Goal: Task Accomplishment & Management: Manage account settings

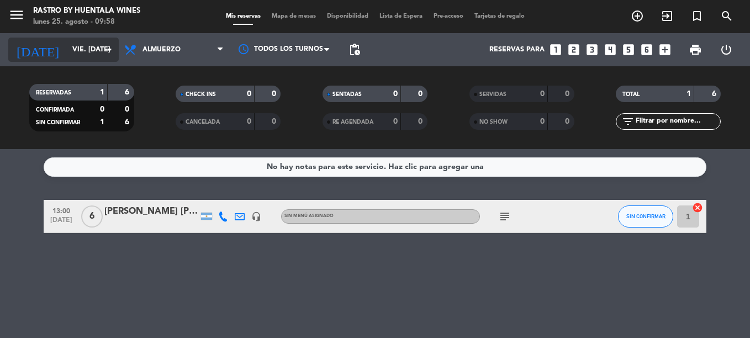
click at [95, 56] on input "vie. [DATE]" at bounding box center [113, 49] width 93 height 19
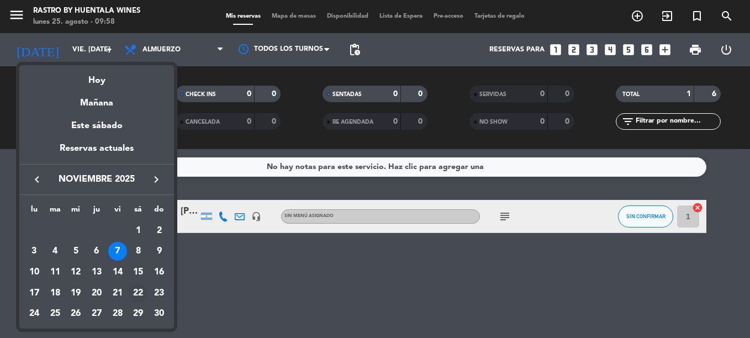
click at [131, 293] on div "22" at bounding box center [138, 293] width 19 height 19
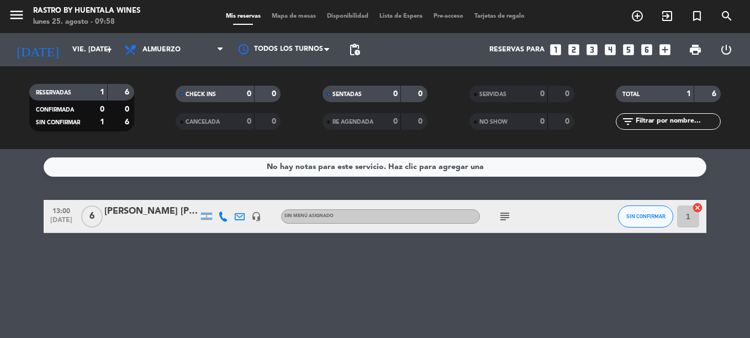
type input "sáb. [DATE]"
click at [127, 210] on div "[PERSON_NAME]" at bounding box center [151, 211] width 94 height 14
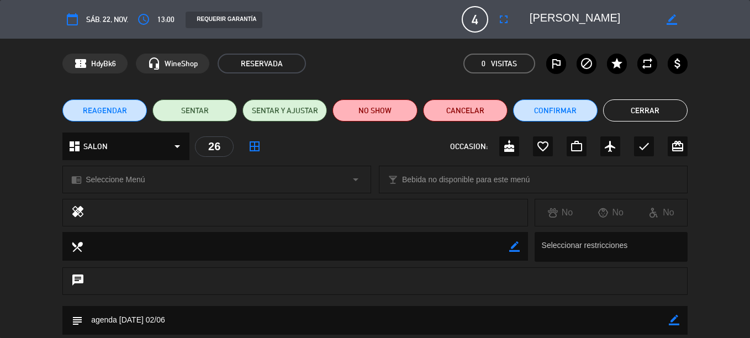
click at [76, 21] on icon "calendar_today" at bounding box center [72, 19] width 13 height 13
click at [75, 21] on icon "calendar_today" at bounding box center [72, 19] width 13 height 13
click at [101, 15] on span "sáb. 22, nov." at bounding box center [107, 19] width 42 height 13
click at [73, 20] on icon "calendar_today" at bounding box center [72, 19] width 13 height 13
drag, startPoint x: 73, startPoint y: 14, endPoint x: 85, endPoint y: 15, distance: 12.2
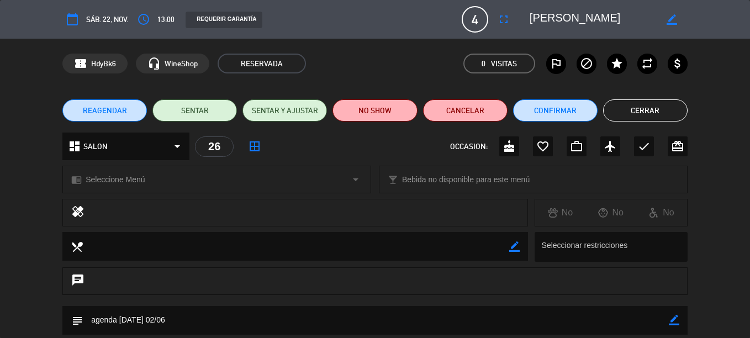
click at [75, 14] on icon "calendar_today" at bounding box center [72, 19] width 13 height 13
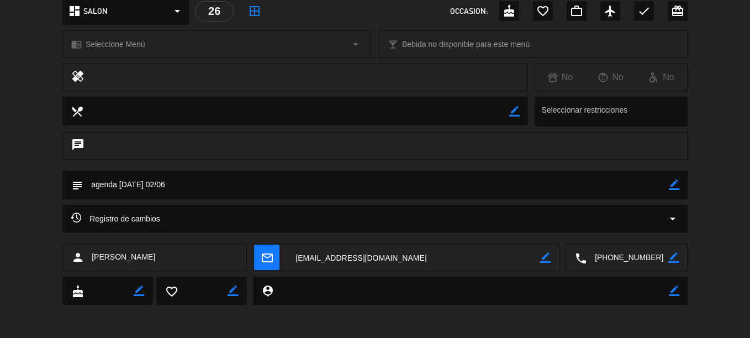
scroll to position [25, 0]
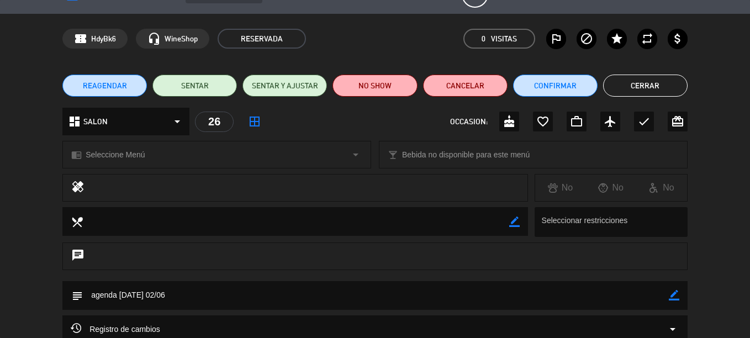
click at [665, 86] on button "Cerrar" at bounding box center [645, 86] width 84 height 22
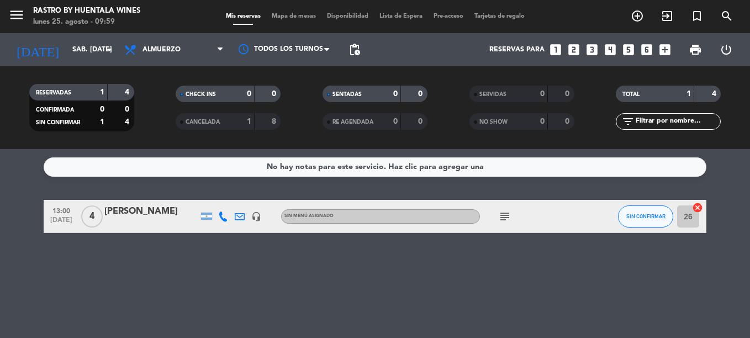
click at [608, 50] on icon "looks_4" at bounding box center [610, 50] width 14 height 14
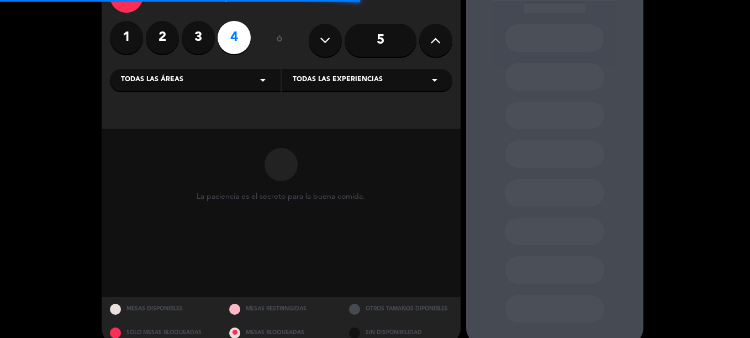
scroll to position [91, 0]
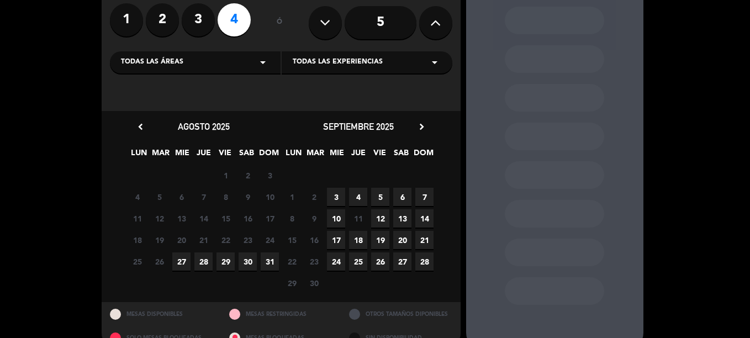
click at [416, 129] on icon "chevron_right" at bounding box center [422, 127] width 12 height 12
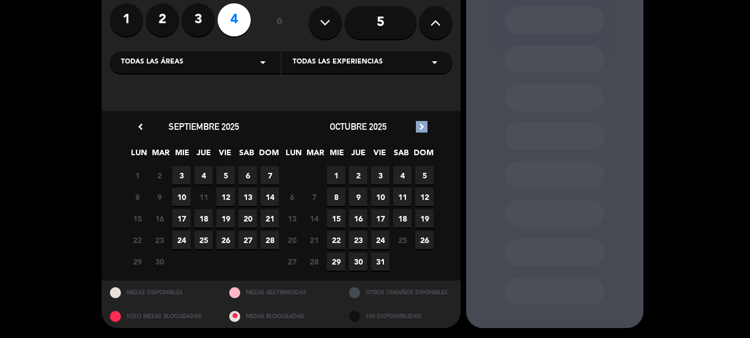
click at [416, 129] on icon "chevron_right" at bounding box center [422, 127] width 12 height 12
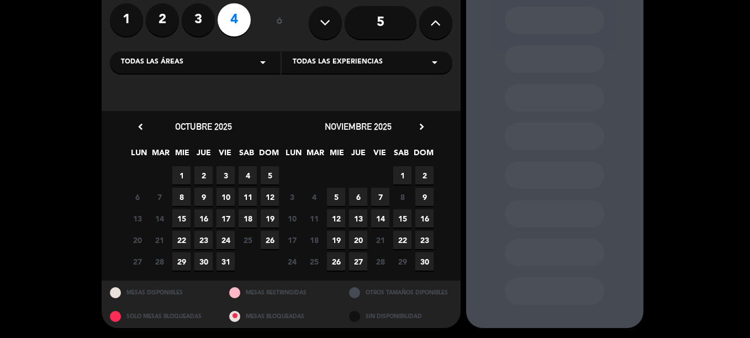
click at [424, 239] on span "23" at bounding box center [424, 240] width 18 height 18
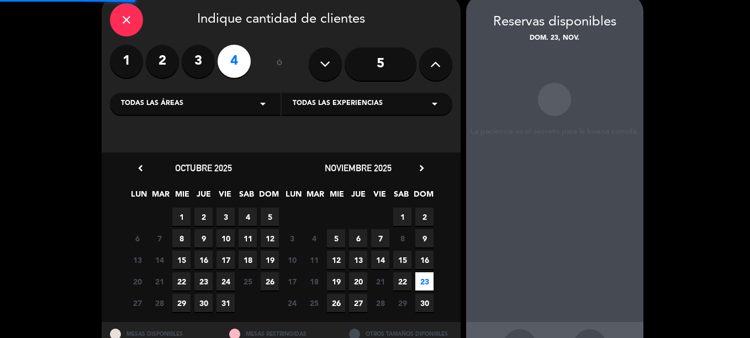
scroll to position [44, 0]
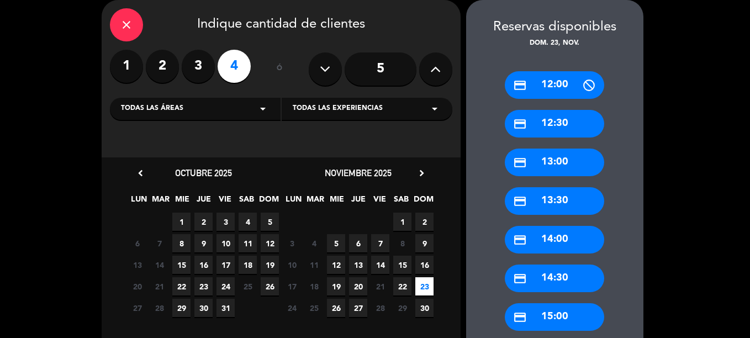
click at [123, 27] on icon "close" at bounding box center [126, 24] width 13 height 13
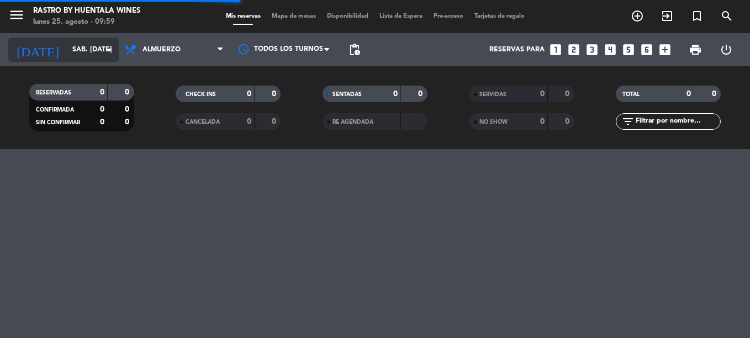
click at [67, 54] on input "sáb. [DATE]" at bounding box center [113, 49] width 93 height 19
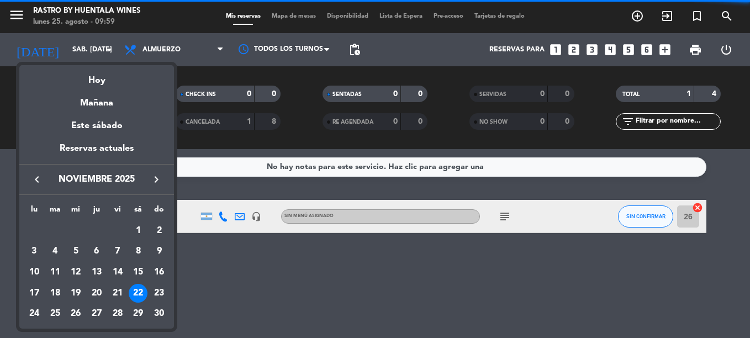
click at [294, 237] on div at bounding box center [375, 169] width 750 height 338
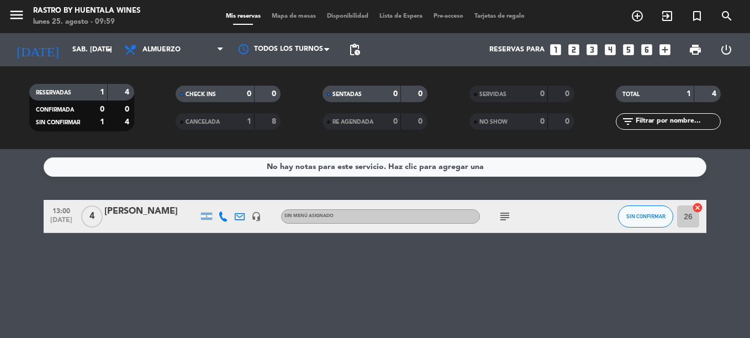
click at [157, 209] on div "[PERSON_NAME]" at bounding box center [151, 211] width 94 height 14
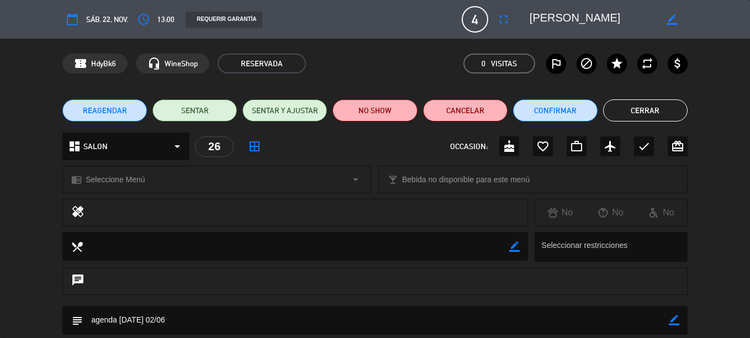
scroll to position [0, 6]
drag, startPoint x: 529, startPoint y: 15, endPoint x: 687, endPoint y: 17, distance: 158.5
click at [687, 17] on div "calendar_today sáb. 22, nov. access_time 13:00 REQUERIR GARANTÍA 4 [PERSON_NAME…" at bounding box center [375, 19] width 750 height 39
click at [665, 112] on button "Cerrar" at bounding box center [645, 110] width 84 height 22
